Goal: Task Accomplishment & Management: Manage account settings

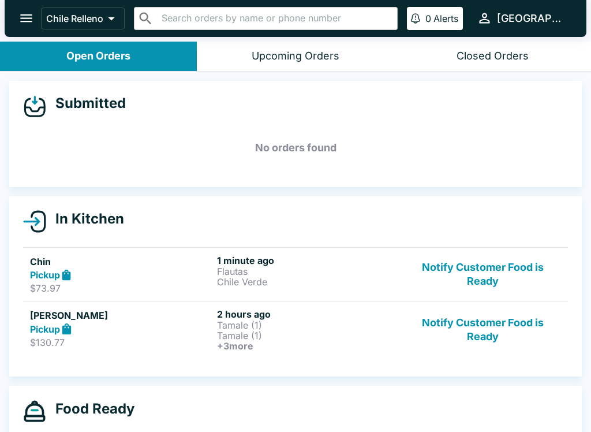
click at [58, 266] on h5 "Chin" at bounding box center [121, 262] width 182 height 14
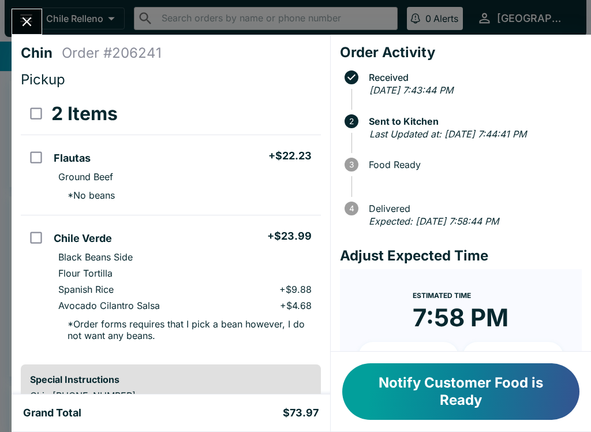
click at [24, 27] on icon "Close" at bounding box center [27, 22] width 16 height 16
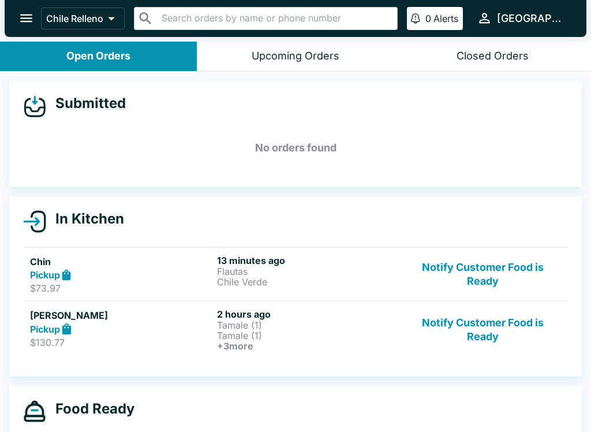
click at [318, 269] on p "Flautas" at bounding box center [308, 271] width 182 height 10
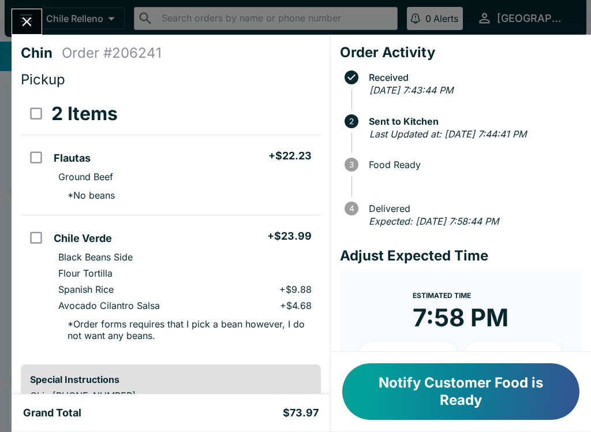
click at [438, 390] on button "Notify Customer Food is Ready" at bounding box center [460, 391] width 237 height 57
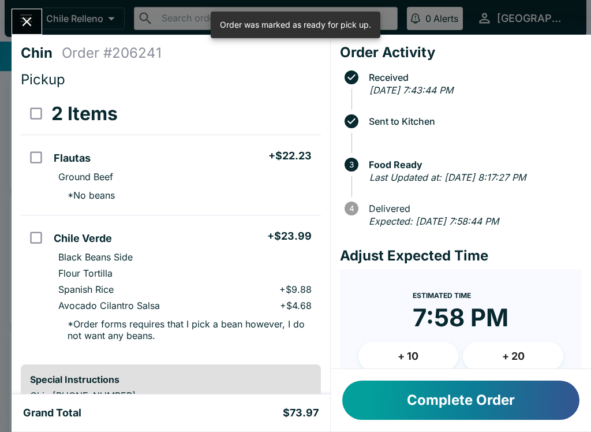
click at [28, 25] on icon "Close" at bounding box center [27, 22] width 16 height 16
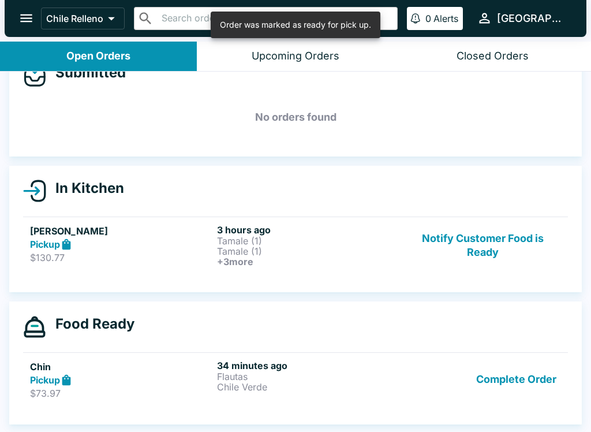
scroll to position [31, 0]
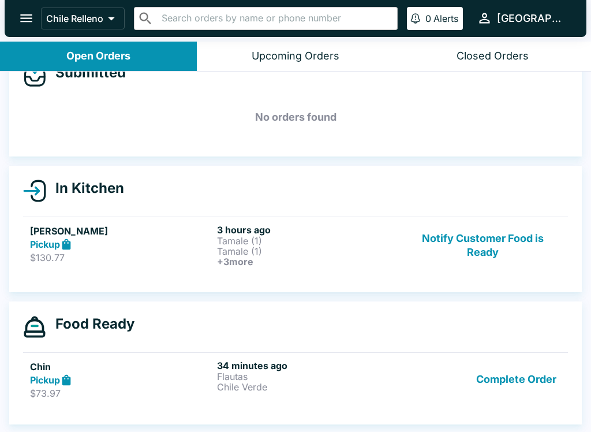
click at [536, 388] on button "Complete Order" at bounding box center [517, 380] width 90 height 40
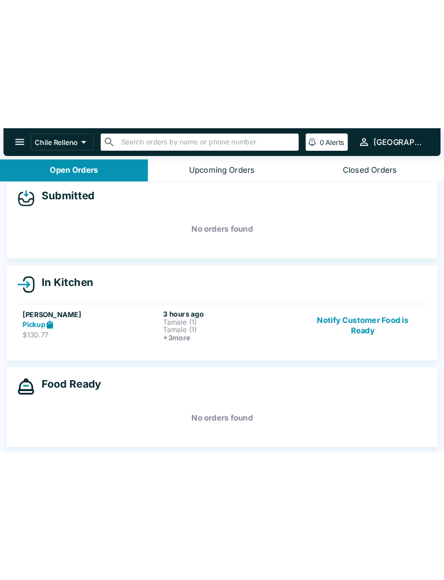
scroll to position [13, 0]
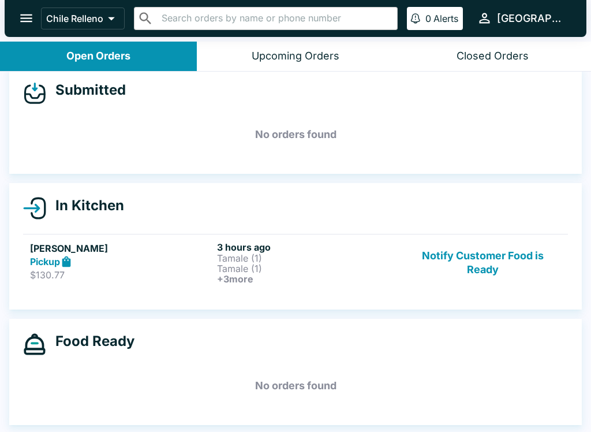
click at [536, 426] on div "Submitted No orders found In Kitchen Madison Molle Pickup $130.77 3 hours ago T…" at bounding box center [295, 253] width 591 height 363
